Goal: Find specific page/section

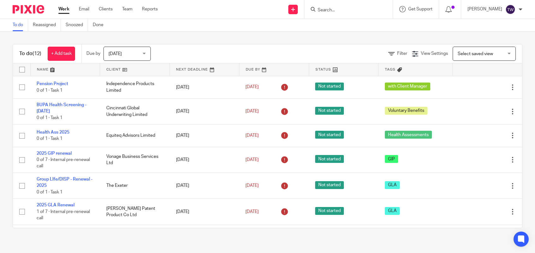
click at [339, 9] on input "Search" at bounding box center [345, 11] width 57 height 6
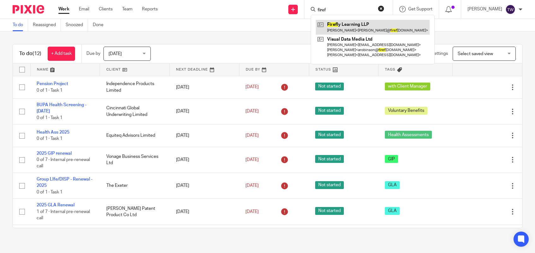
type input "firef"
click at [363, 24] on link at bounding box center [373, 27] width 114 height 15
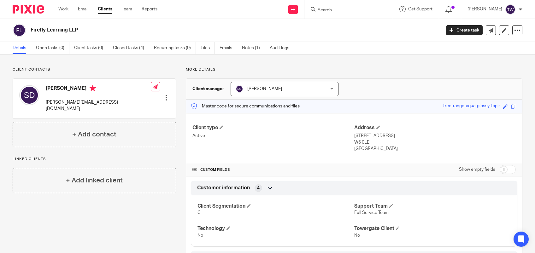
click at [494, 105] on div "Master code for secure communications and files free-range-aqua-glossy-tapir Sa…" at bounding box center [354, 107] width 336 height 14
drag, startPoint x: 494, startPoint y: 105, endPoint x: 487, endPoint y: 106, distance: 6.7
click at [348, 10] on input "Search" at bounding box center [345, 11] width 57 height 6
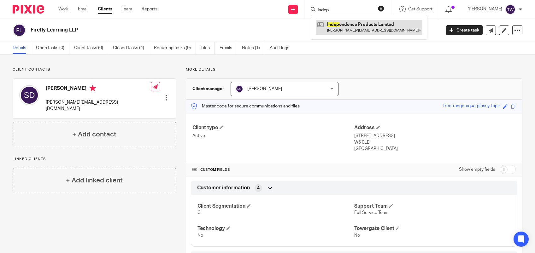
type input "indep"
click at [341, 21] on link at bounding box center [369, 27] width 107 height 15
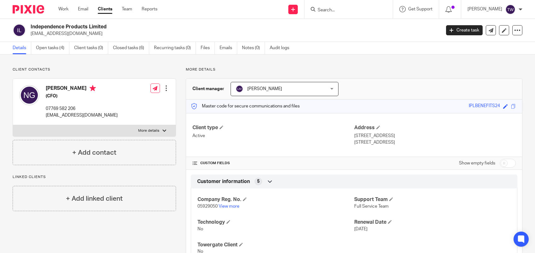
drag, startPoint x: 463, startPoint y: 105, endPoint x: 492, endPoint y: 104, distance: 29.3
click at [492, 104] on div "IPLBENEFITS24" at bounding box center [484, 106] width 31 height 7
click at [493, 106] on div "IPLBENEFITS24" at bounding box center [484, 106] width 31 height 7
drag, startPoint x: 493, startPoint y: 106, endPoint x: 484, endPoint y: 106, distance: 8.8
copy div "IPLBENEFITS24"
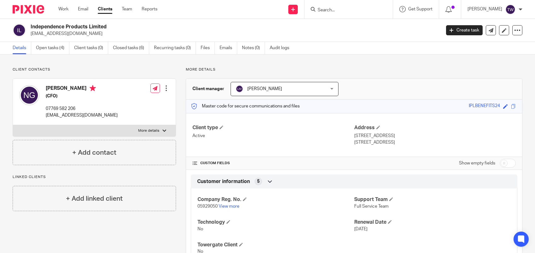
copy div "IPLBENEFITS24"
click at [372, 12] on input "Search" at bounding box center [345, 11] width 57 height 6
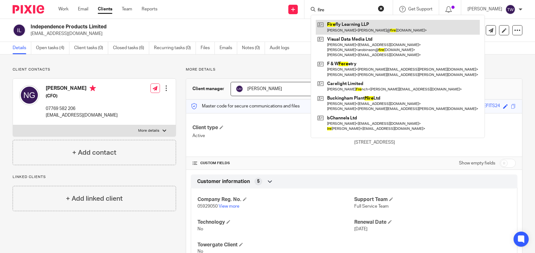
type input "fire"
click at [345, 27] on link at bounding box center [398, 27] width 164 height 15
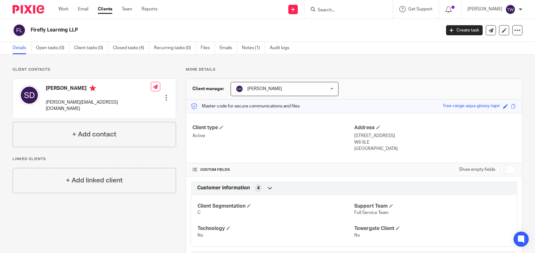
click at [493, 106] on div "Master code for secure communications and files free-range-aqua-glossy-tapir Sa…" at bounding box center [354, 107] width 336 height 14
drag, startPoint x: 493, startPoint y: 106, endPoint x: 479, endPoint y: 106, distance: 14.5
